Goal: Task Accomplishment & Management: Use online tool/utility

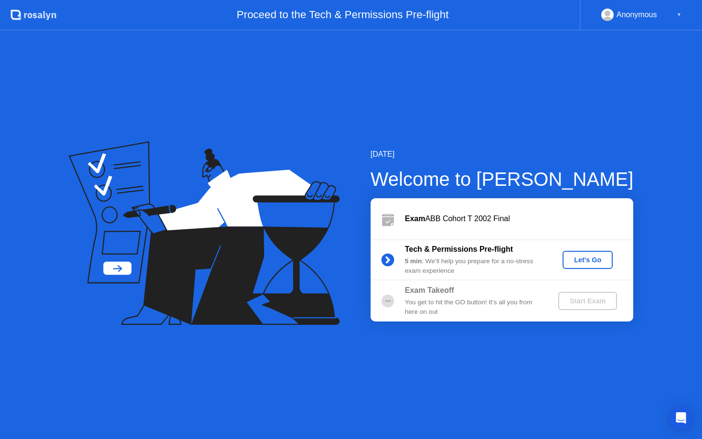
click at [584, 259] on div "Let's Go" at bounding box center [588, 260] width 43 height 8
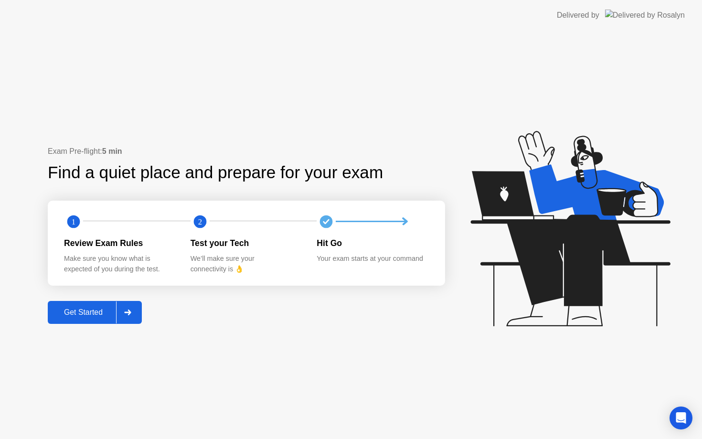
click at [79, 316] on div "Get Started" at bounding box center [83, 312] width 65 height 9
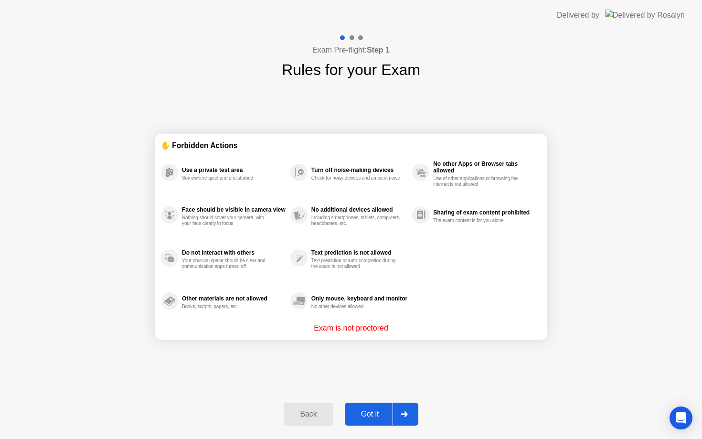
click at [371, 407] on button "Got it" at bounding box center [382, 414] width 74 height 23
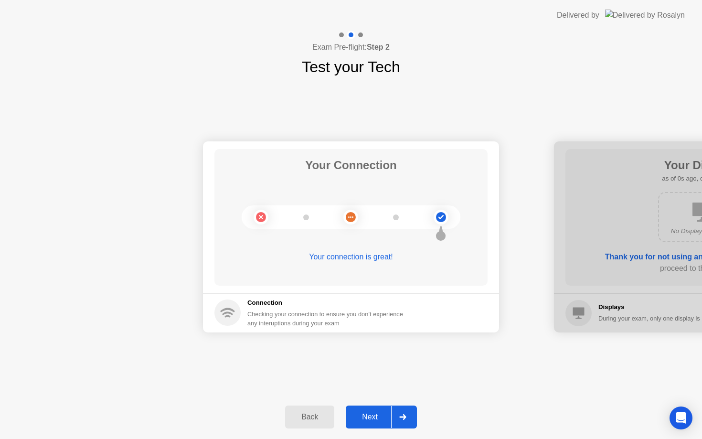
click at [374, 417] on div "Next" at bounding box center [370, 417] width 43 height 9
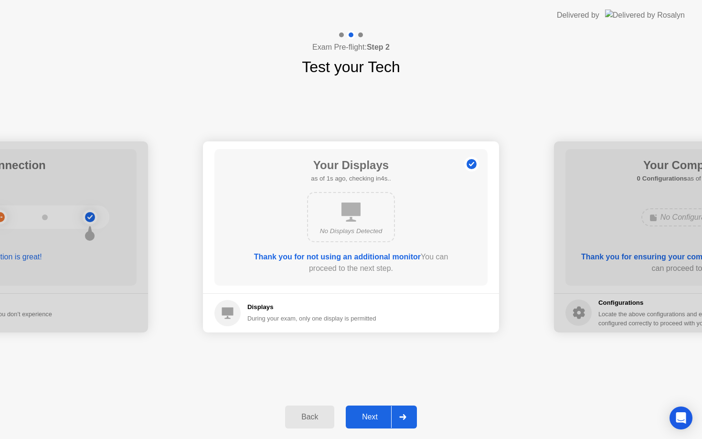
click at [374, 417] on div "Next" at bounding box center [370, 417] width 43 height 9
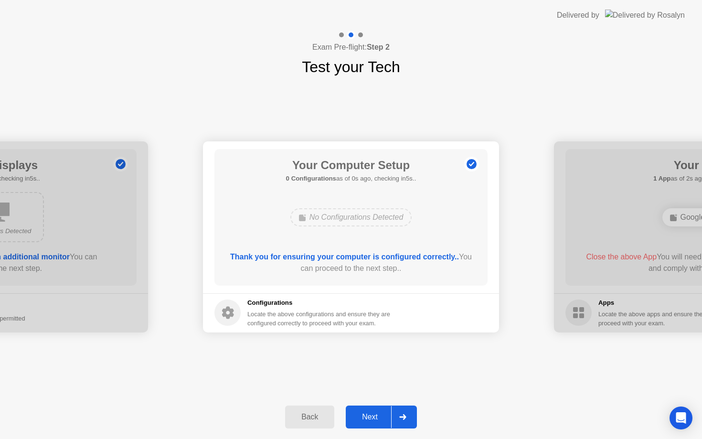
click at [374, 417] on div "Next" at bounding box center [370, 417] width 43 height 9
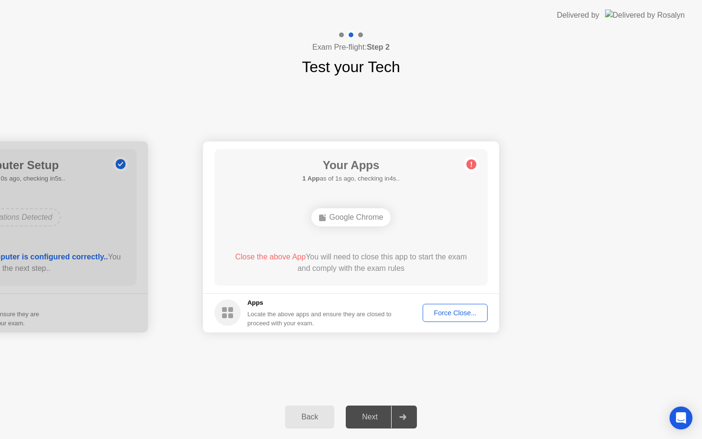
click at [457, 309] on div "Force Close..." at bounding box center [455, 313] width 58 height 8
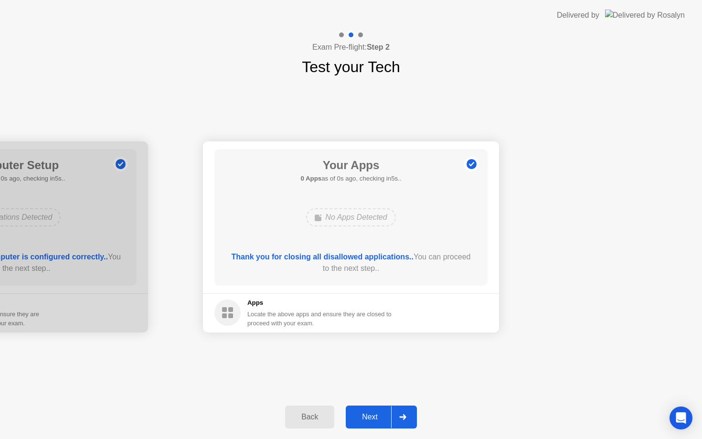
click at [374, 417] on div "Next" at bounding box center [370, 417] width 43 height 9
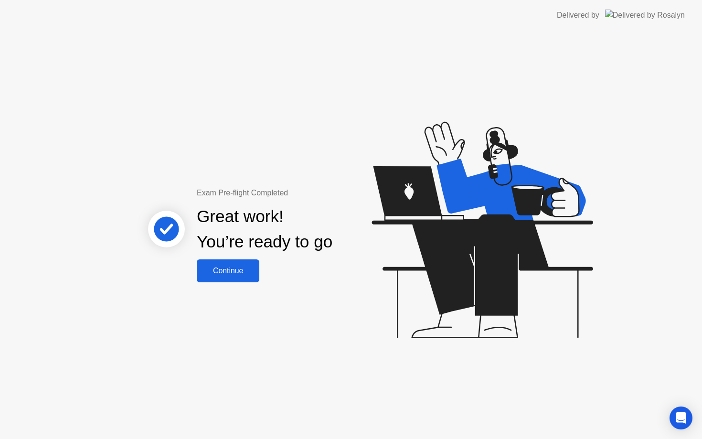
click at [219, 273] on div "Continue" at bounding box center [228, 271] width 57 height 9
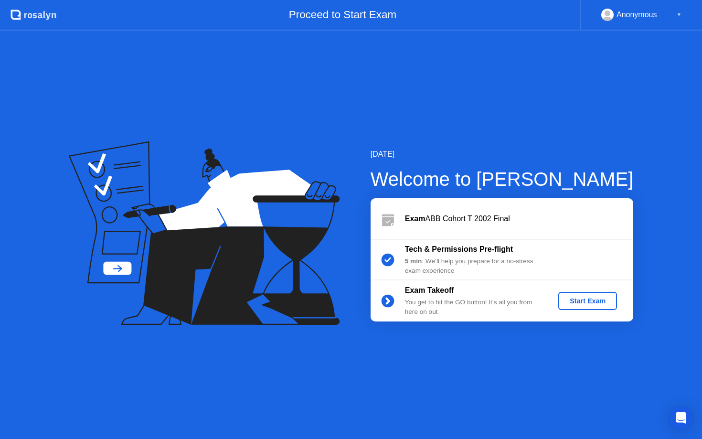
click at [586, 298] on div "Start Exam" at bounding box center [587, 301] width 51 height 8
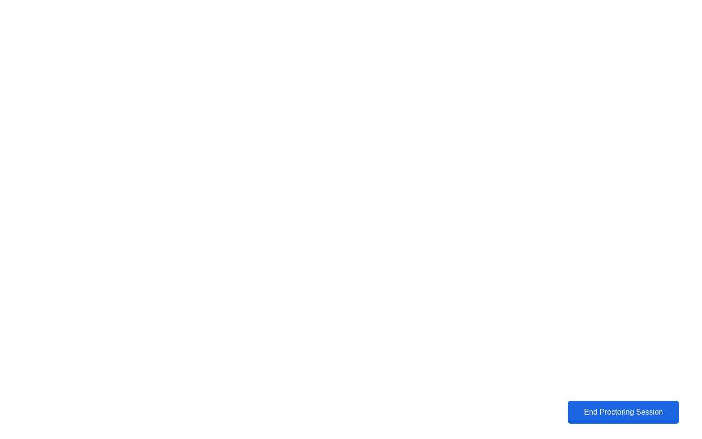
click at [658, 420] on button "End Proctoring Session" at bounding box center [623, 412] width 111 height 23
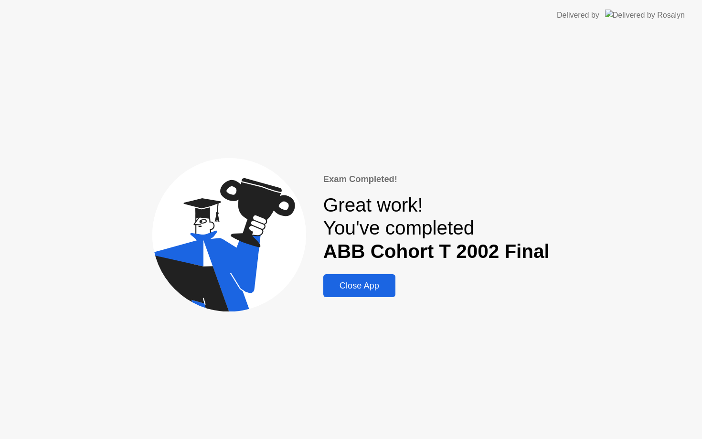
click at [380, 287] on div "Close App" at bounding box center [359, 286] width 66 height 10
